Goal: Transaction & Acquisition: Purchase product/service

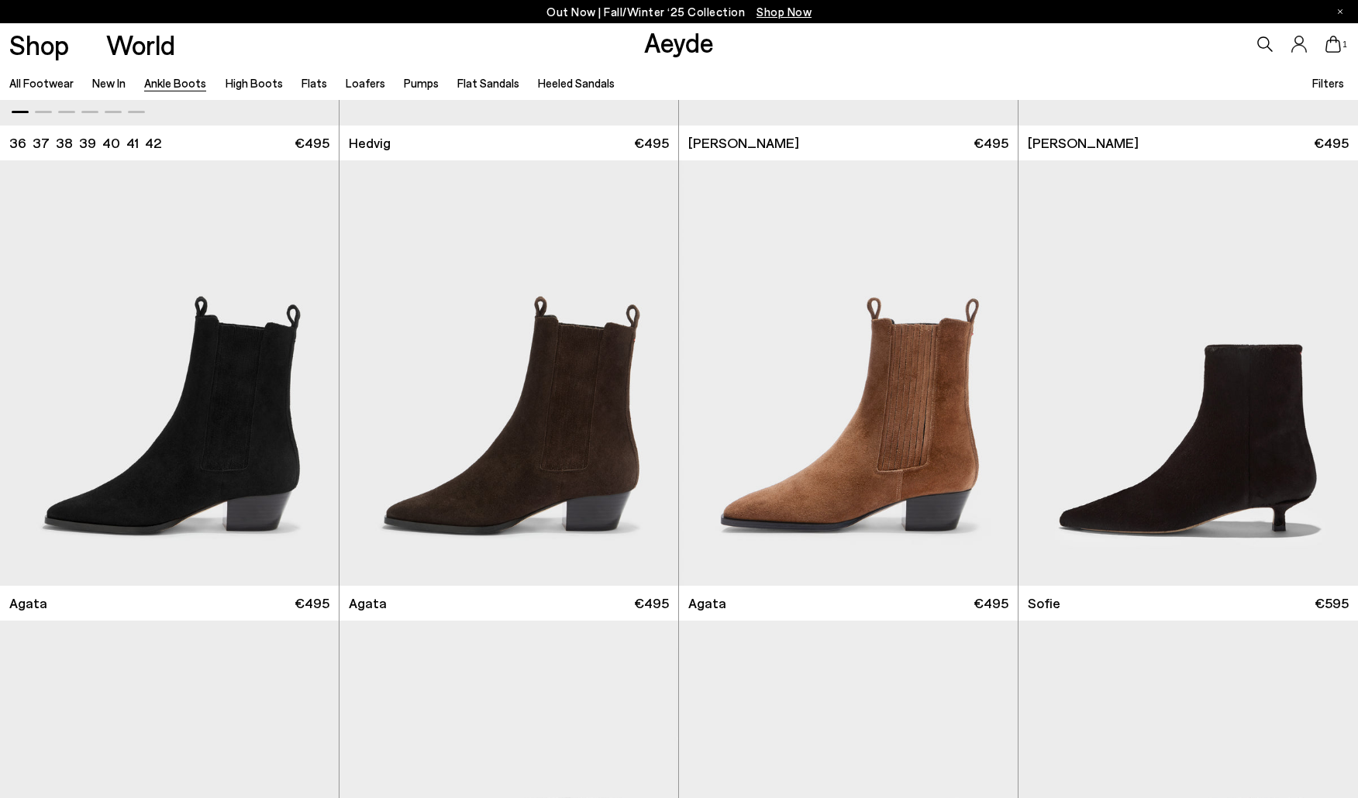
scroll to position [867, 0]
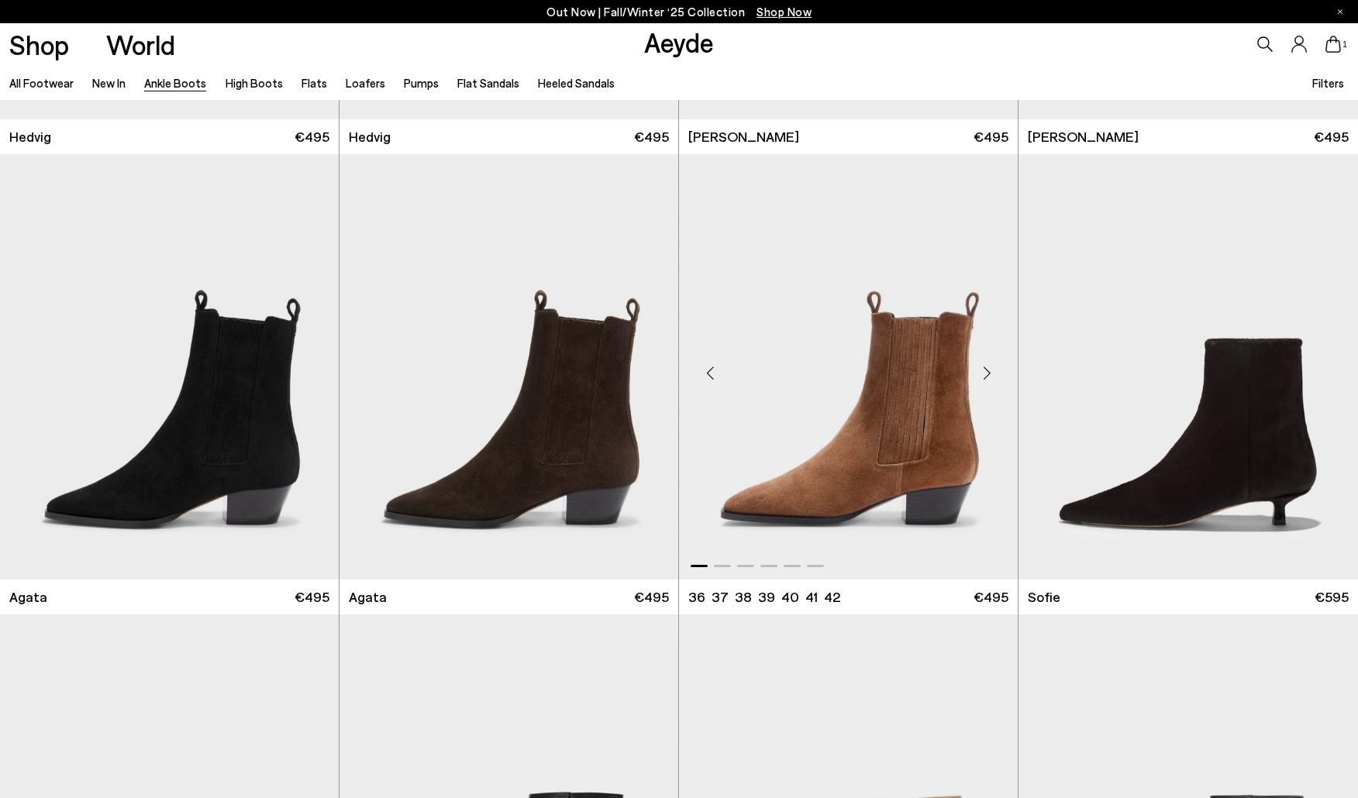
click at [929, 439] on img "1 / 6" at bounding box center [848, 367] width 339 height 426
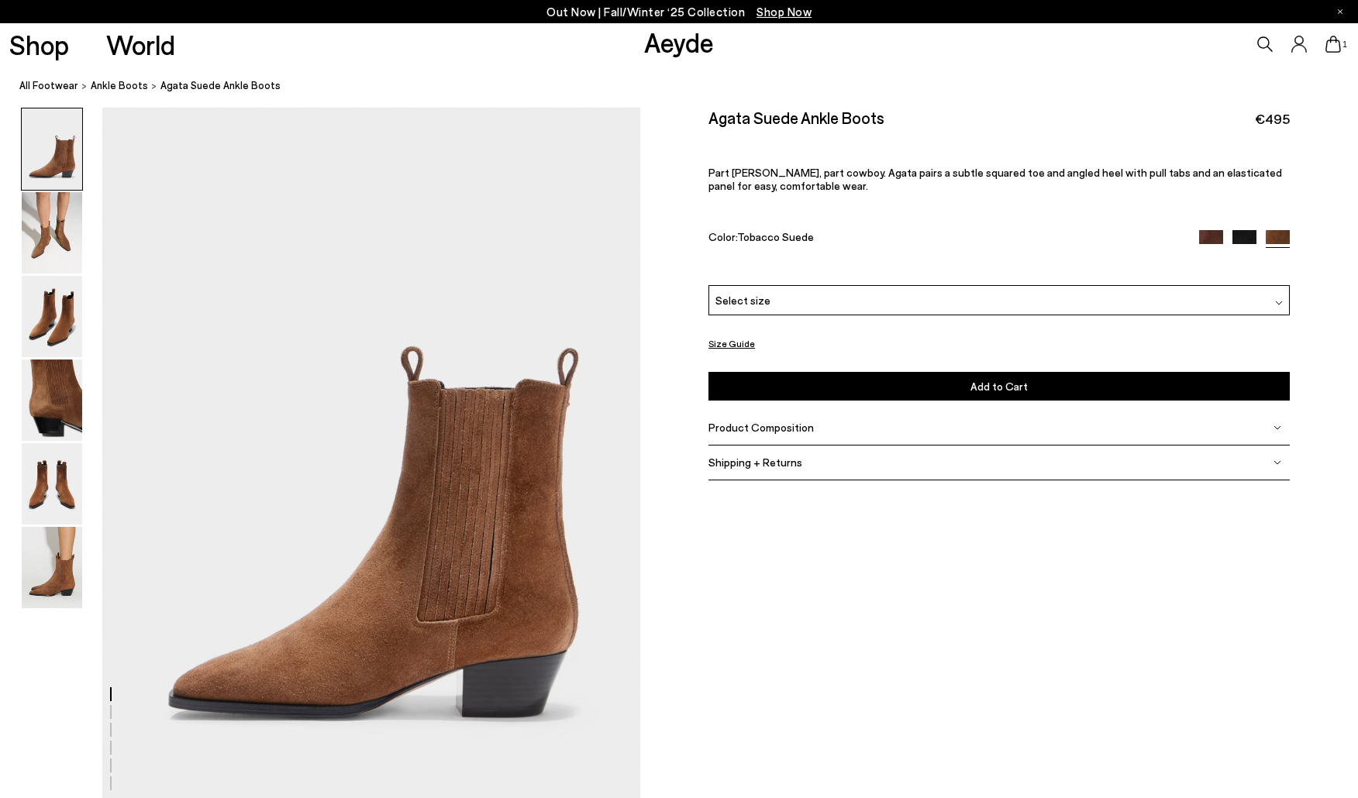
drag, startPoint x: 0, startPoint y: 0, endPoint x: 1239, endPoint y: 309, distance: 1276.6
click at [1239, 309] on div "Select size" at bounding box center [998, 300] width 581 height 30
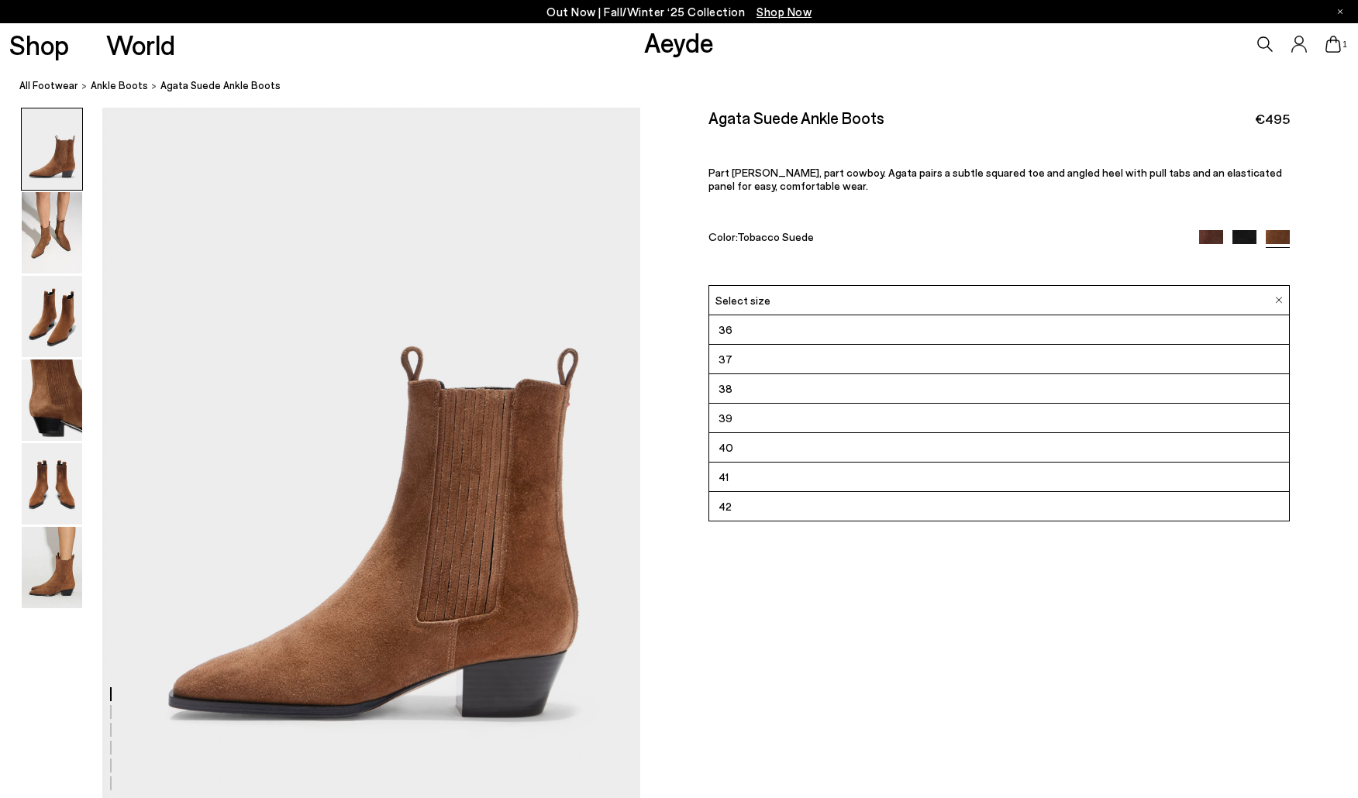
click at [1194, 450] on li "40" at bounding box center [999, 447] width 580 height 29
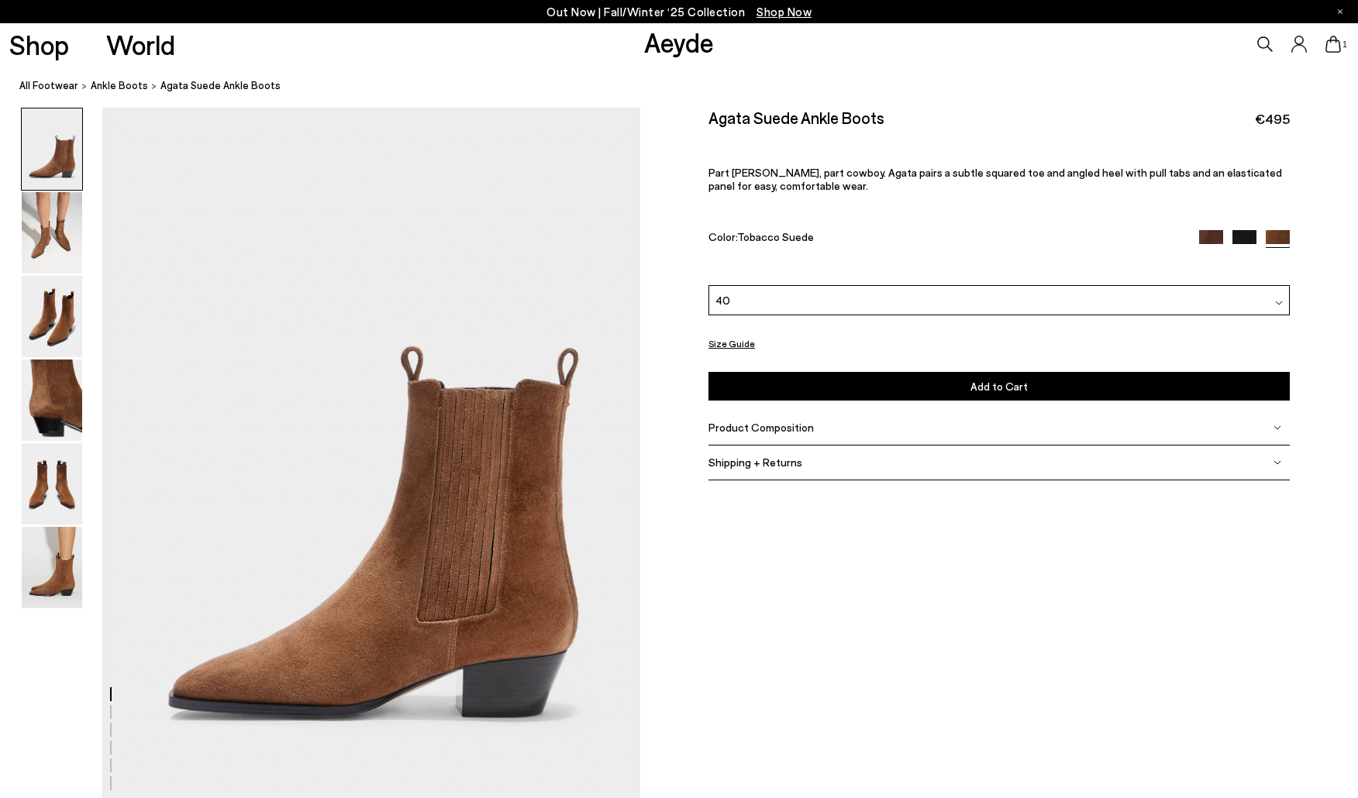
click at [1118, 381] on button "Add to Cart Select a Size First" at bounding box center [998, 386] width 581 height 29
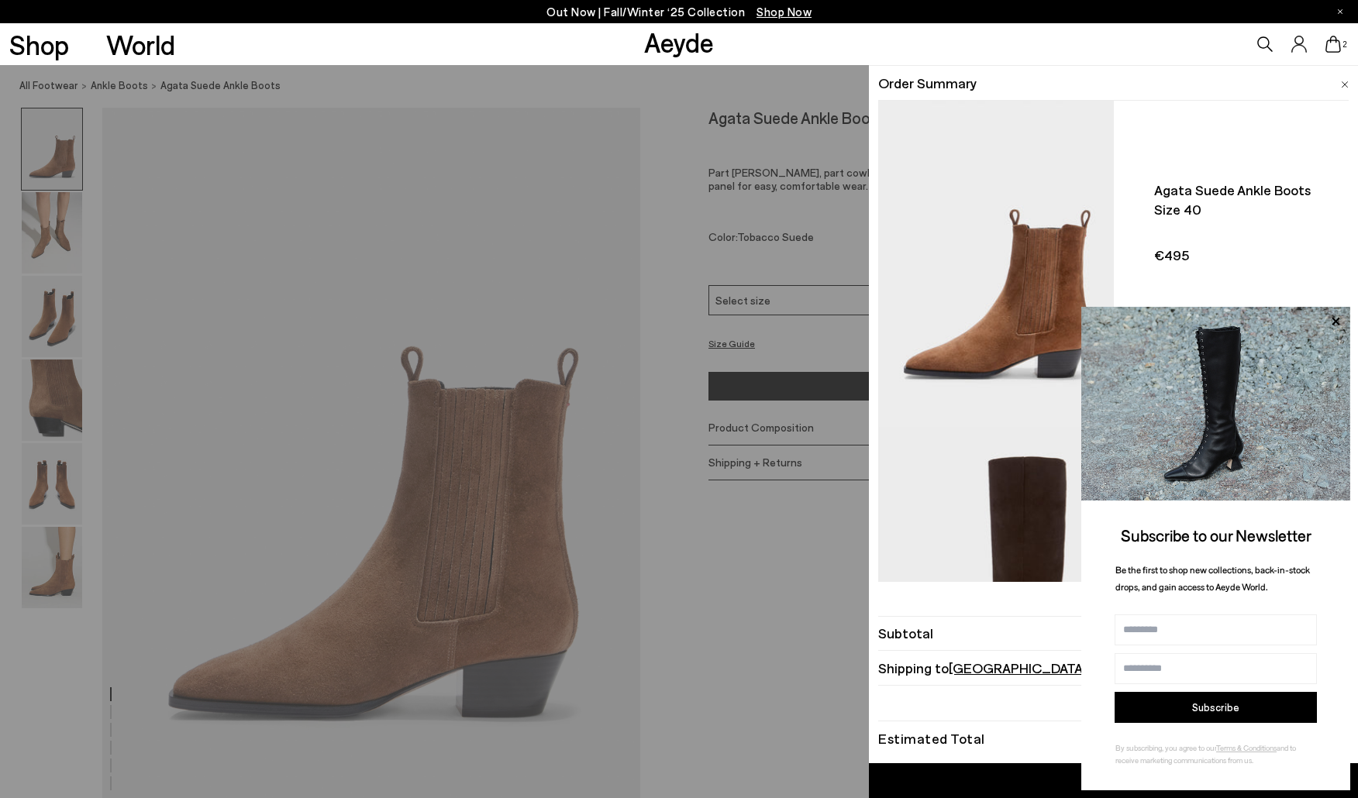
click at [1330, 48] on icon at bounding box center [1333, 44] width 16 height 17
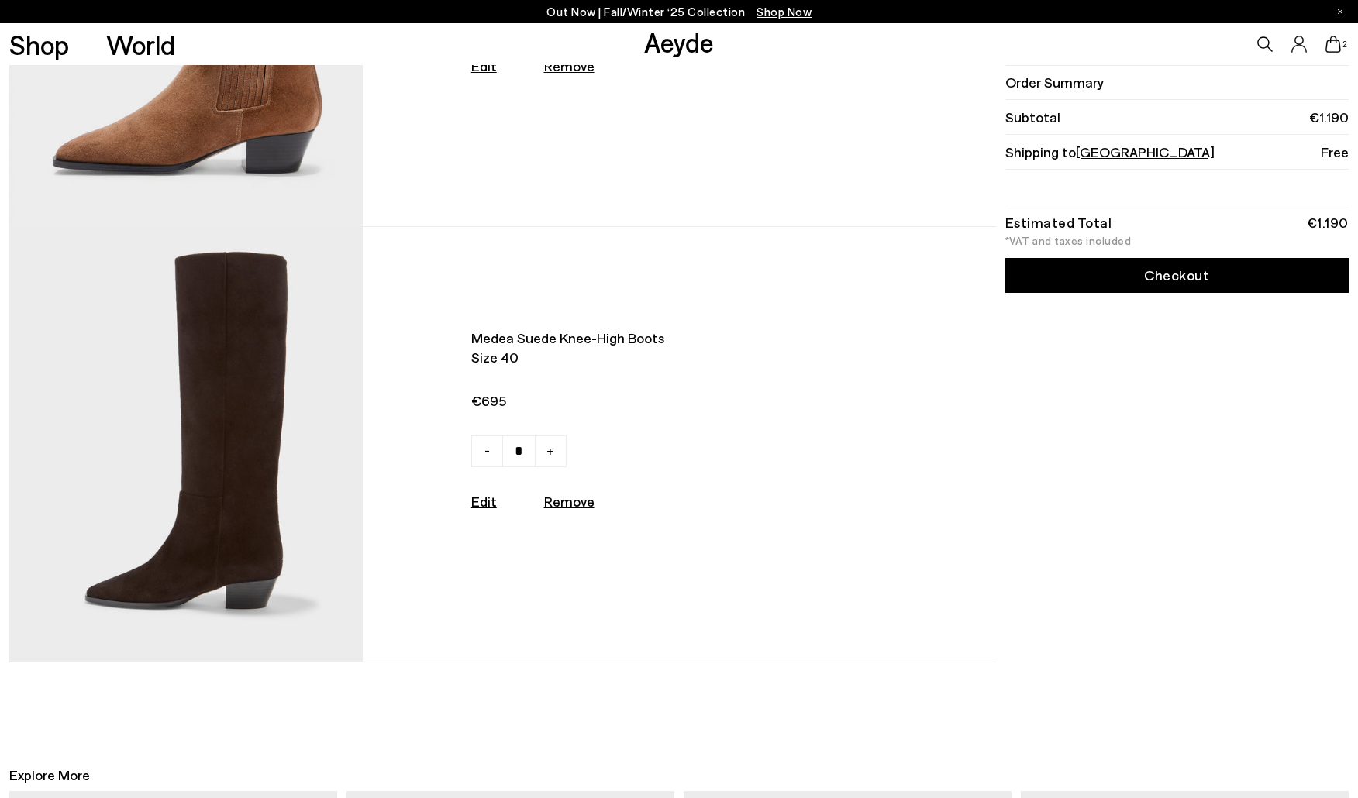
scroll to position [313, 0]
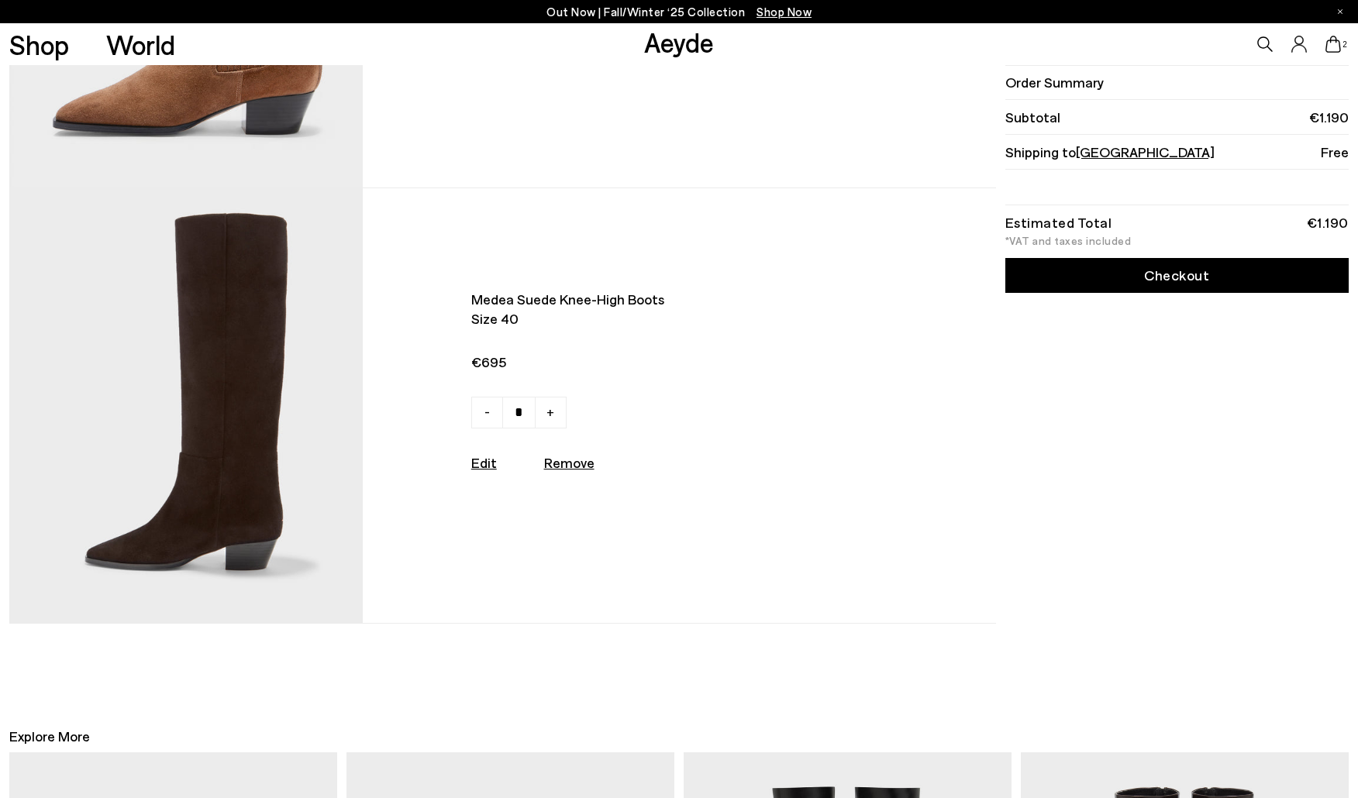
click at [575, 468] on u "Remove" at bounding box center [569, 462] width 50 height 17
type input "*"
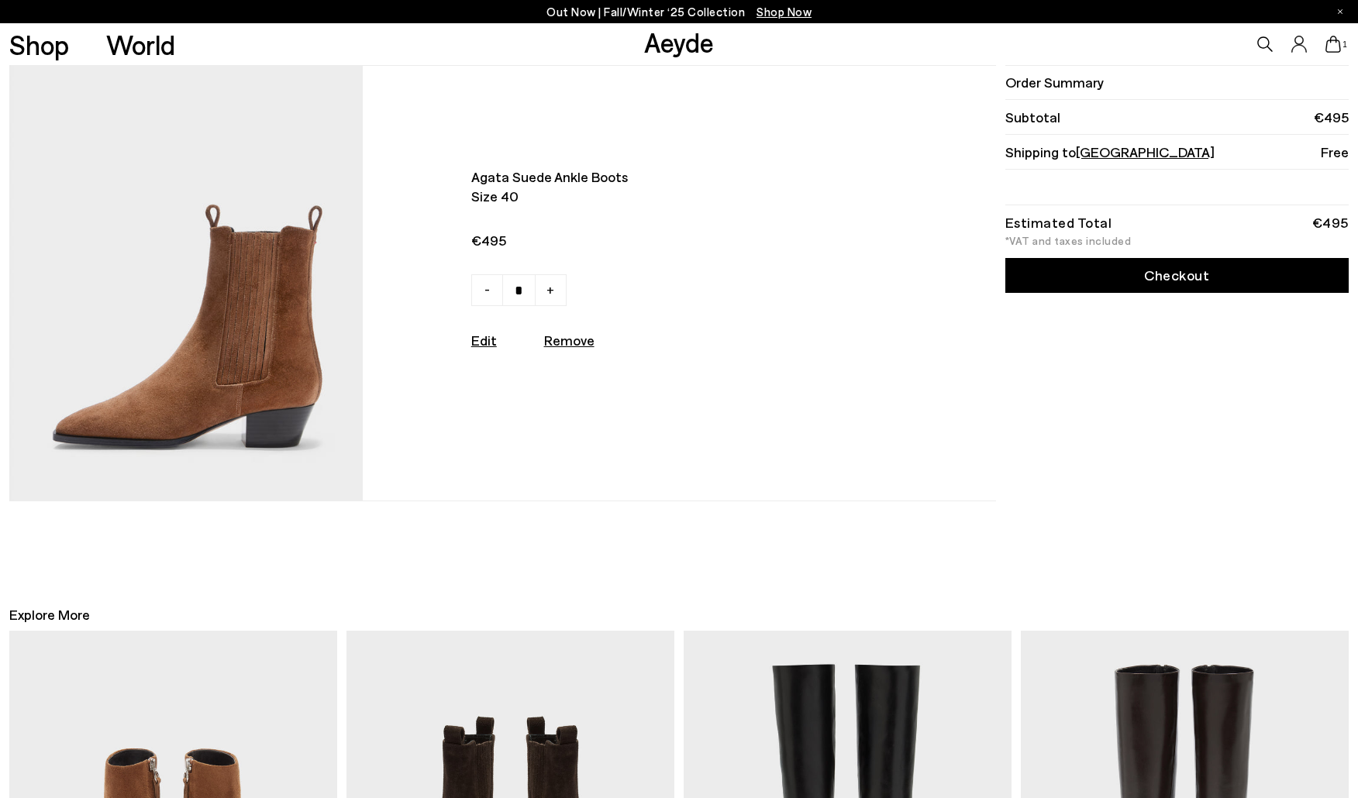
scroll to position [0, 0]
click at [1156, 274] on link "Checkout" at bounding box center [1176, 275] width 343 height 35
